Goal: Find specific page/section: Find specific page/section

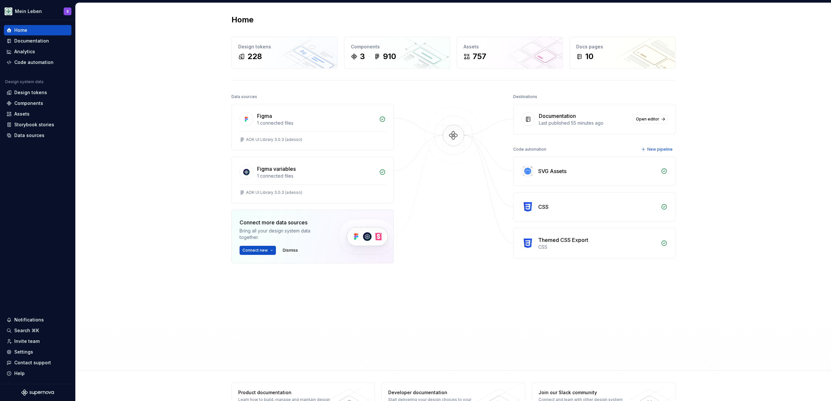
click at [145, 78] on div "Home Design tokens 228 Components 3 910 Assets 757 Docs pages 10 Data sources F…" at bounding box center [453, 187] width 755 height 368
click at [31, 96] on div "Design tokens" at bounding box center [38, 92] width 68 height 10
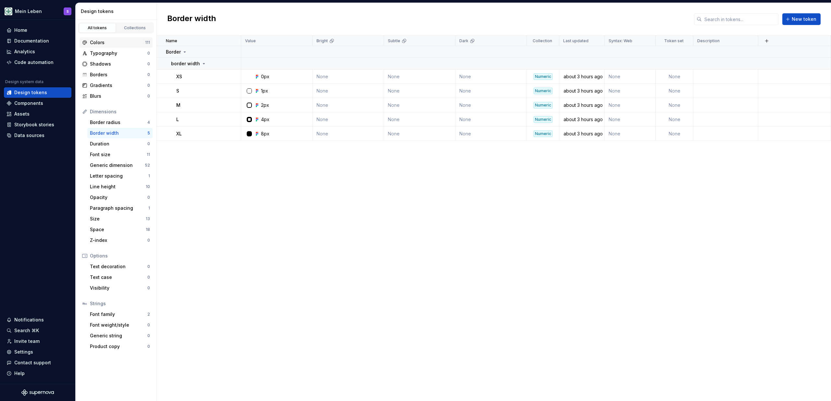
click at [106, 43] on div "Colors" at bounding box center [117, 42] width 55 height 6
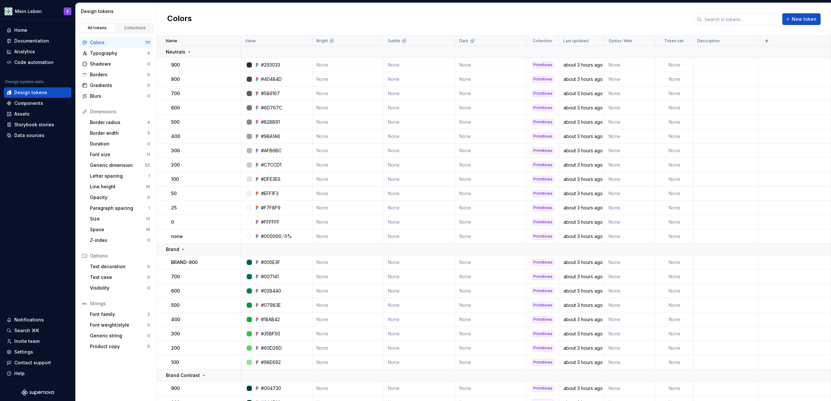
click at [265, 14] on div "Colors New token" at bounding box center [494, 19] width 674 height 33
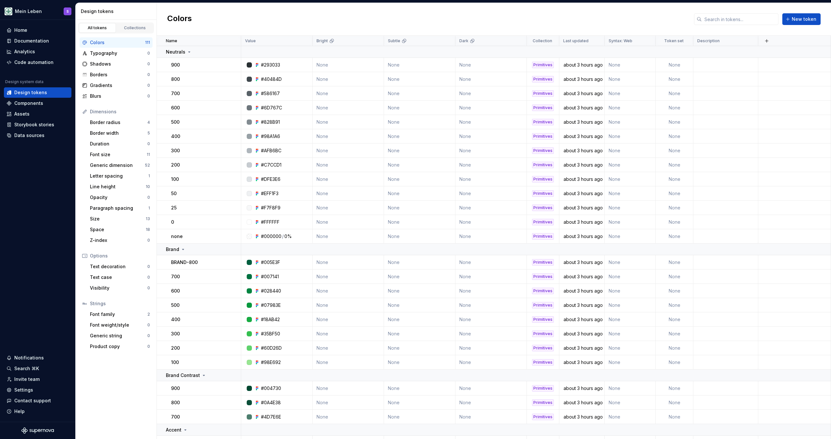
click at [282, 24] on div "Colors New token" at bounding box center [494, 19] width 674 height 33
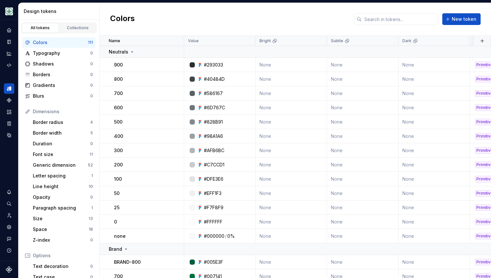
click at [181, 22] on div "Colors New token" at bounding box center [295, 19] width 391 height 33
click at [13, 19] on button "Expand sidebar" at bounding box center [13, 19] width 9 height 9
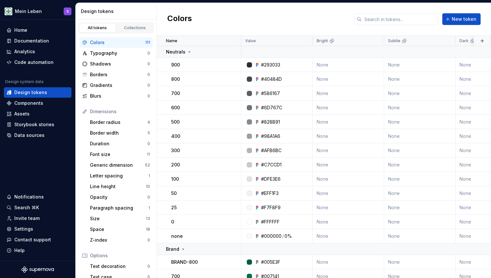
click at [190, 11] on div "Colors New token" at bounding box center [324, 19] width 334 height 33
